Goal: Transaction & Acquisition: Purchase product/service

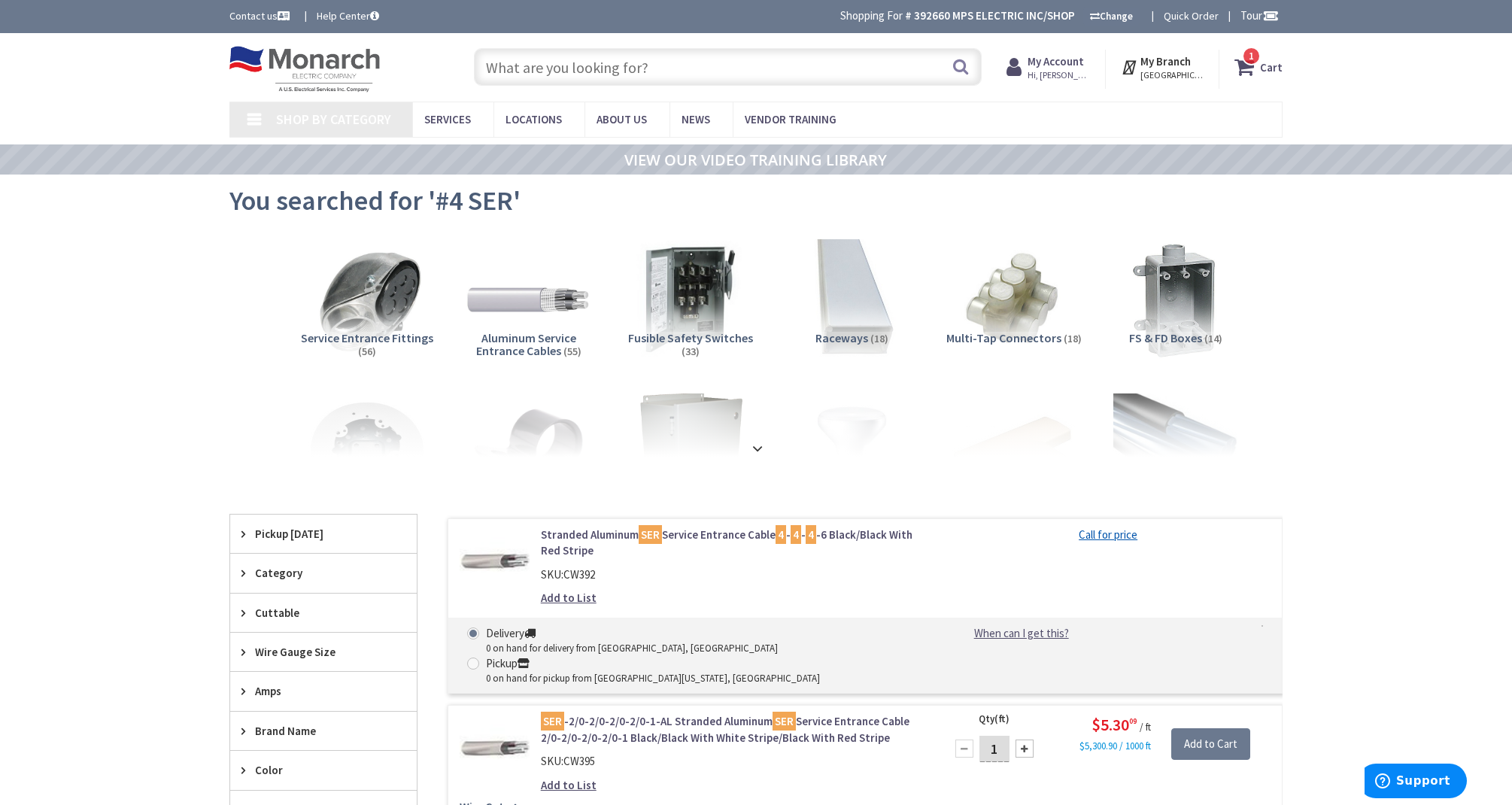
type input "[PERSON_NAME][GEOGRAPHIC_DATA], [STREET_ADDRESS][PERSON_NAME]"
click at [636, 76] on input "text" at bounding box center [727, 67] width 507 height 38
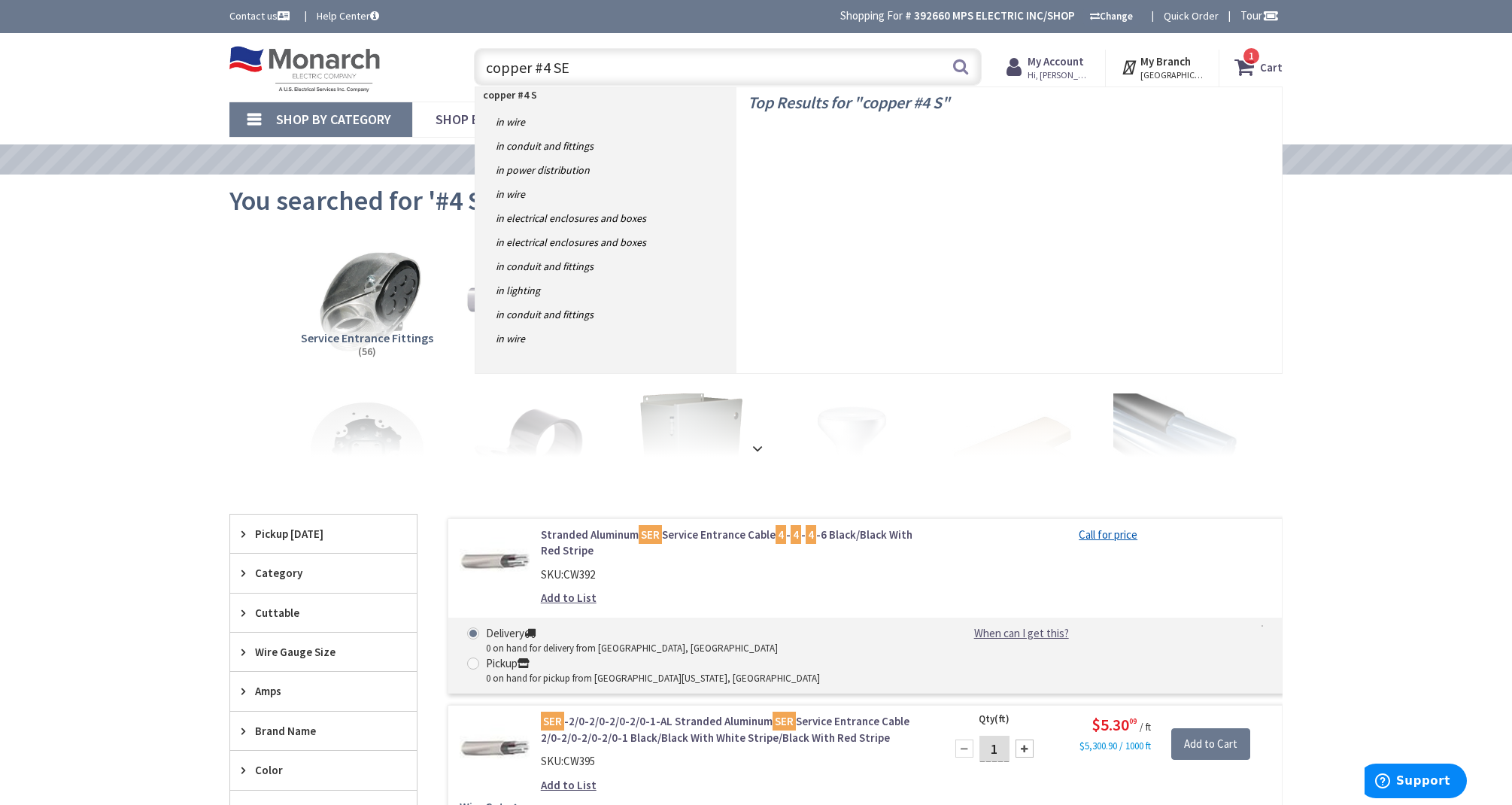
type input "copper #4 SER"
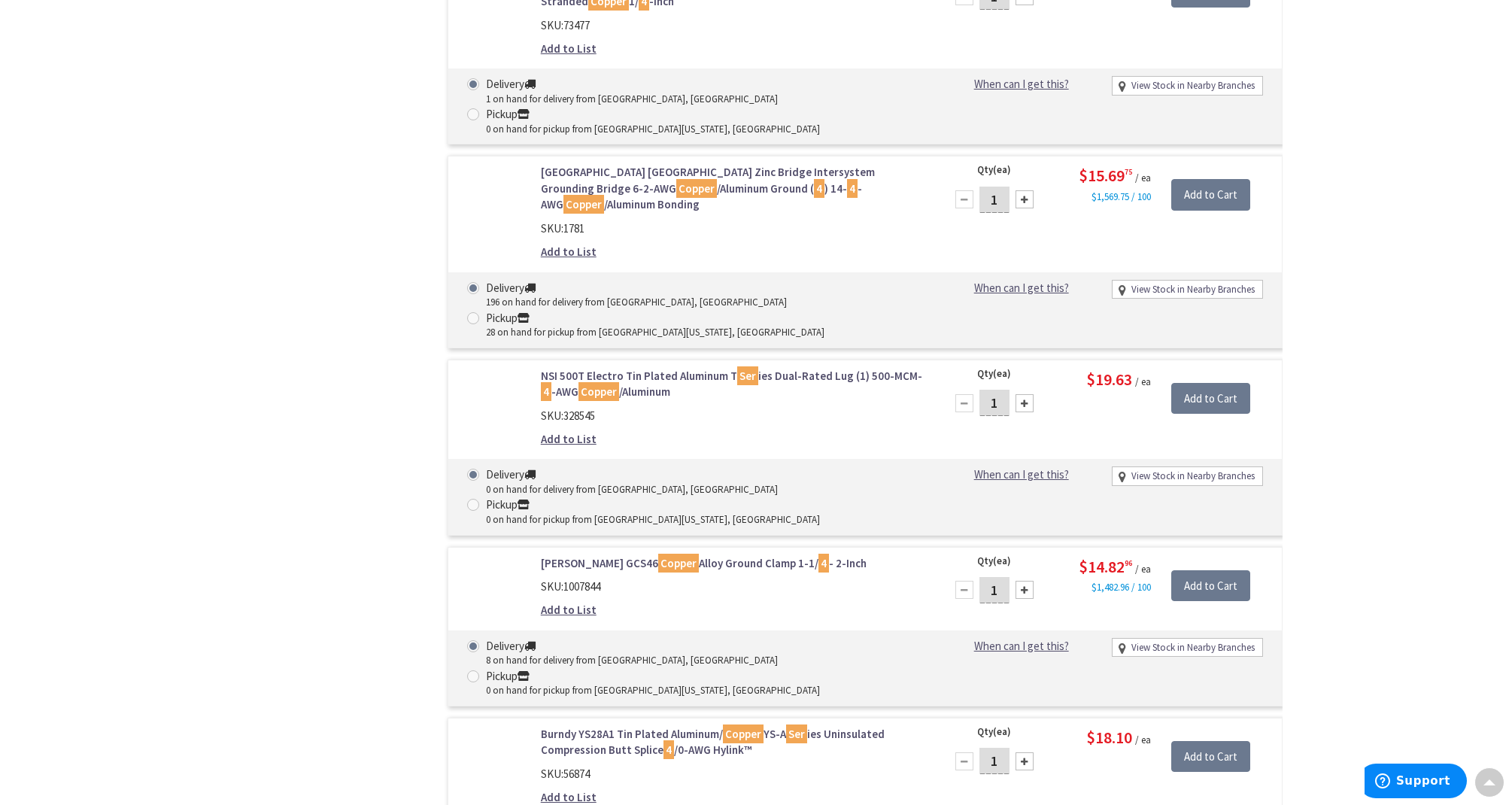
scroll to position [2490, 0]
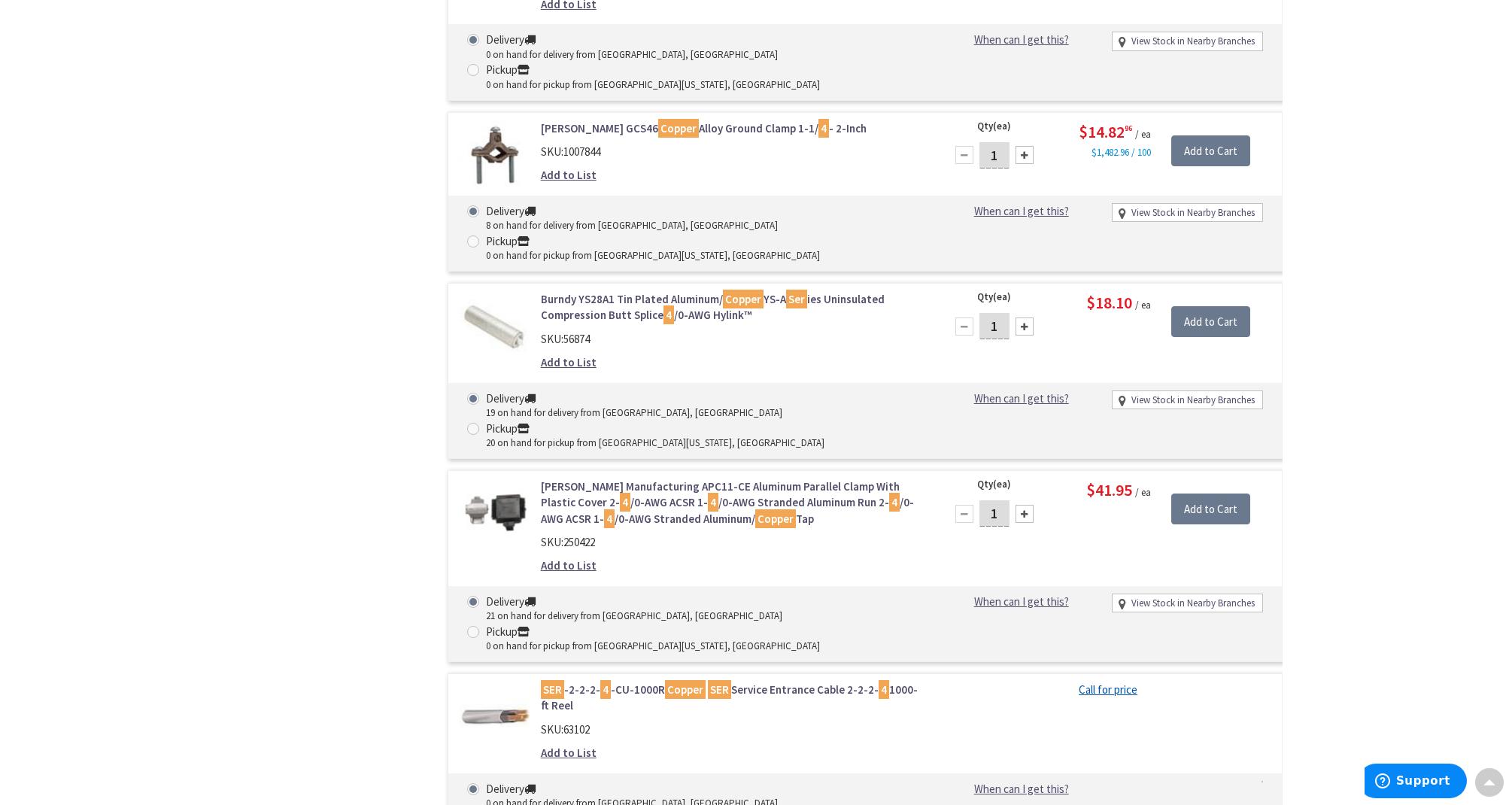
scroll to position [2924, 0]
click at [493, 682] on img at bounding box center [494, 716] width 70 height 70
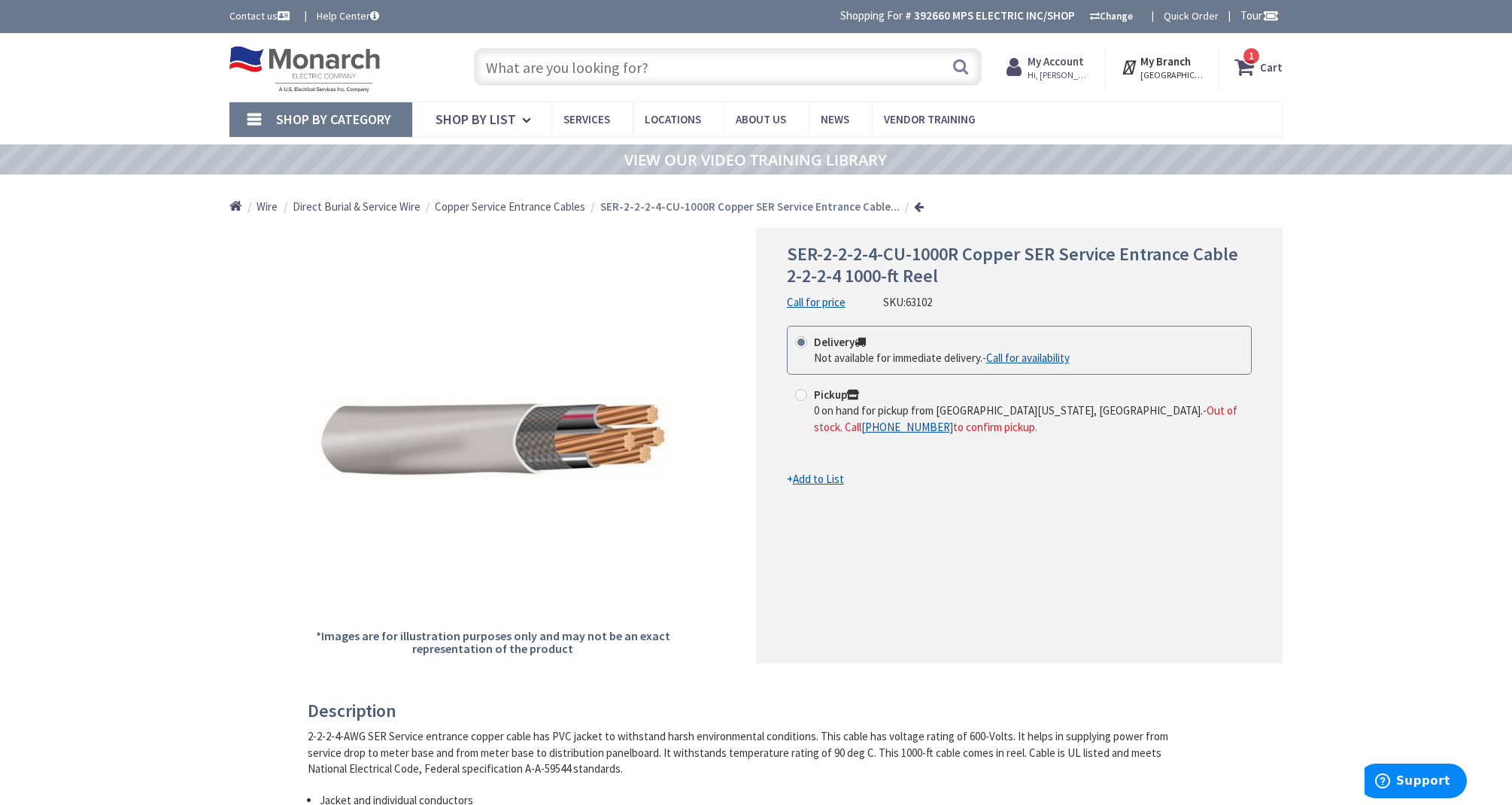
click at [798, 389] on span at bounding box center [800, 394] width 12 height 12
click at [799, 390] on input "Pickup 0 on hand for pickup from Port Washington, NY. - Out of stock. Call +1-6…" at bounding box center [803, 394] width 10 height 10
radio input "true"
